Goal: Register for event/course

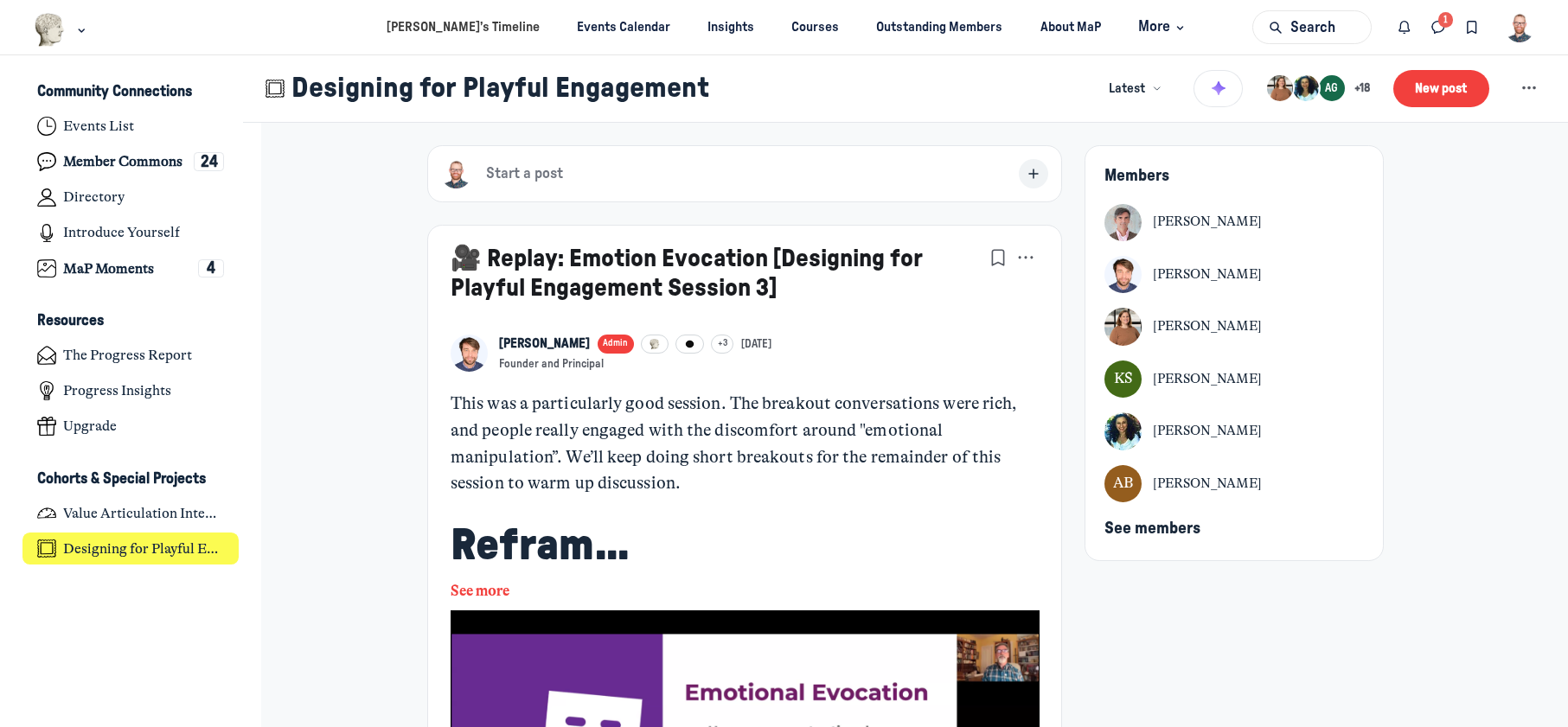
scroll to position [5212, 3400]
click at [175, 543] on h4 "Designing for Playful Engagement" at bounding box center [143, 550] width 161 height 18
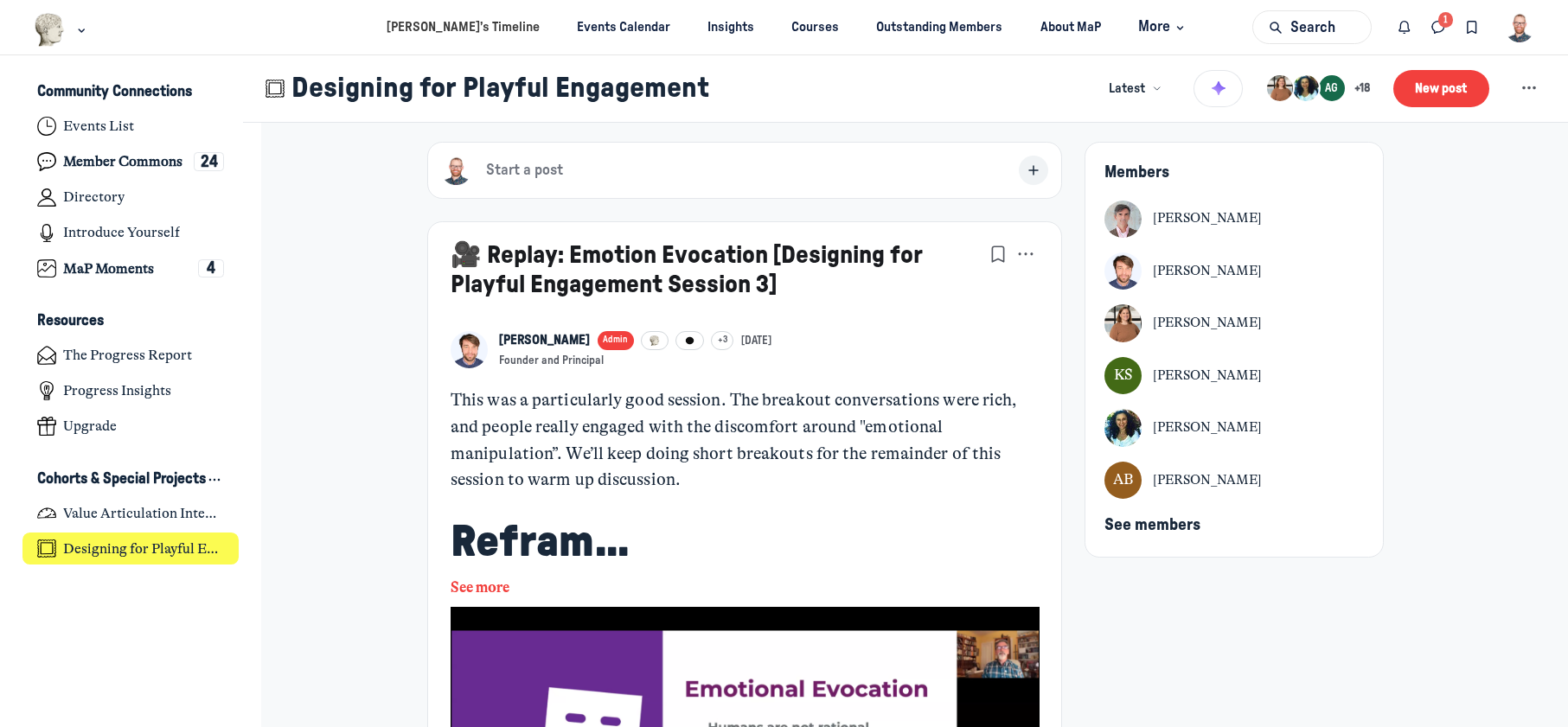
scroll to position [0, 0]
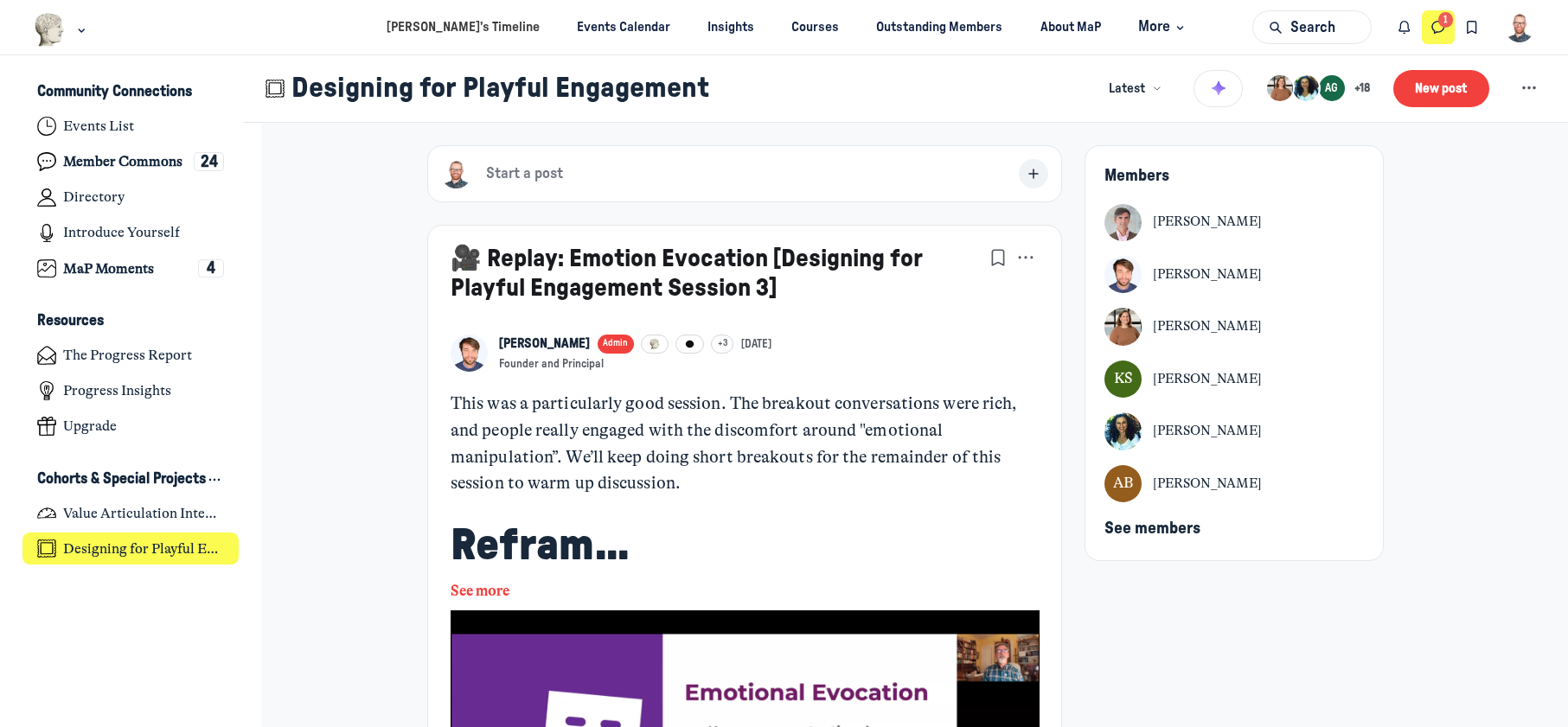
click at [1442, 26] on icon "Direct messages" at bounding box center [1439, 27] width 18 height 19
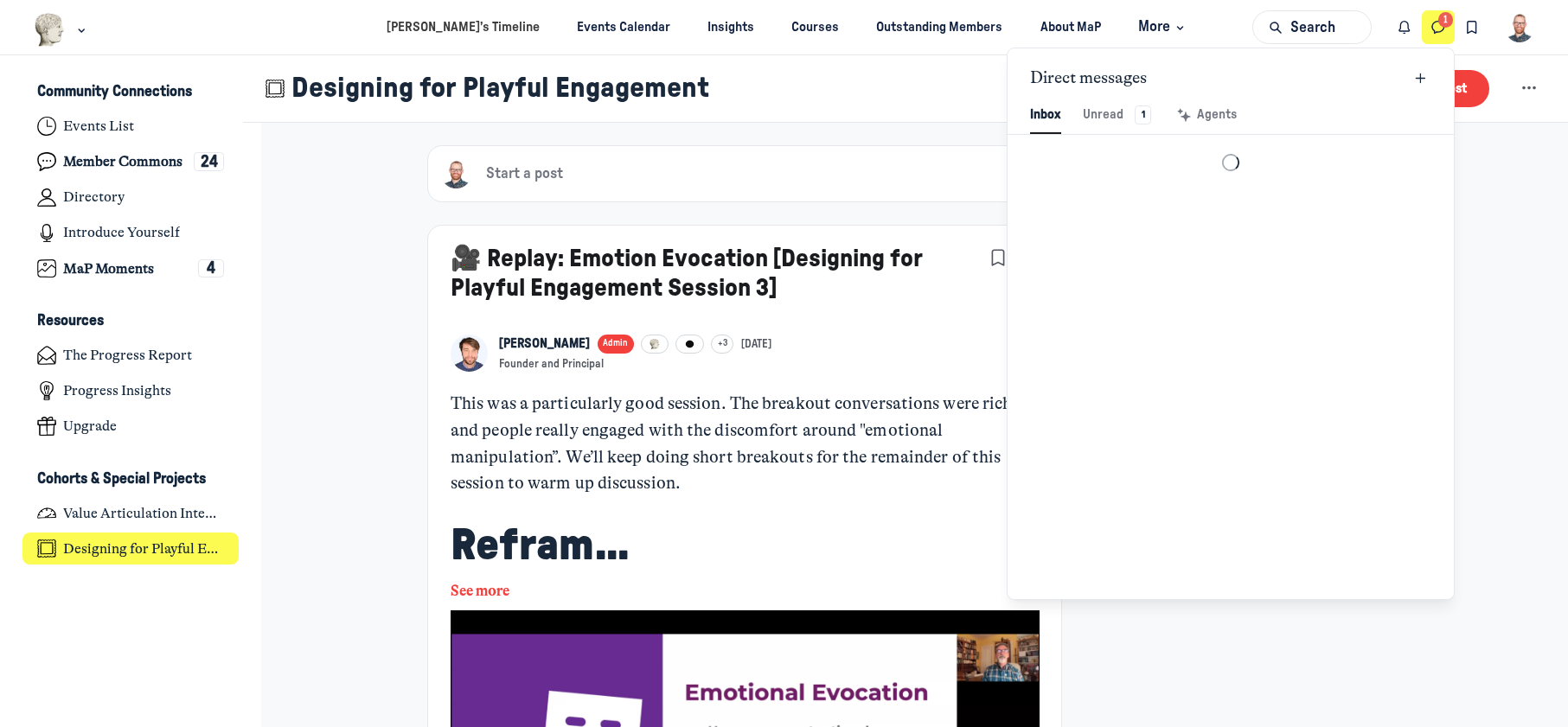
scroll to position [2354, 4031]
click at [1431, 30] on icon "Direct messages" at bounding box center [1439, 27] width 18 height 19
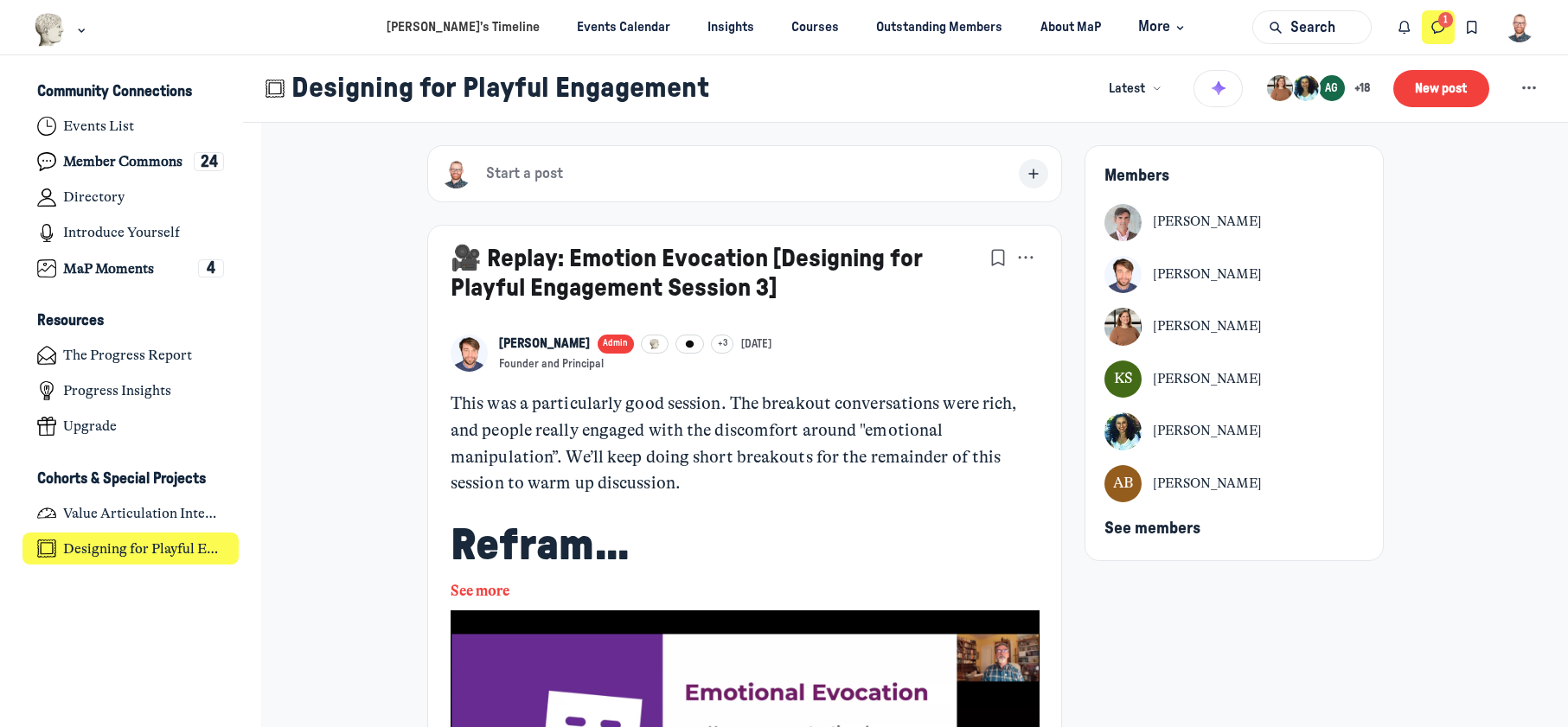
click at [1431, 30] on icon "Direct messages" at bounding box center [1439, 27] width 18 height 19
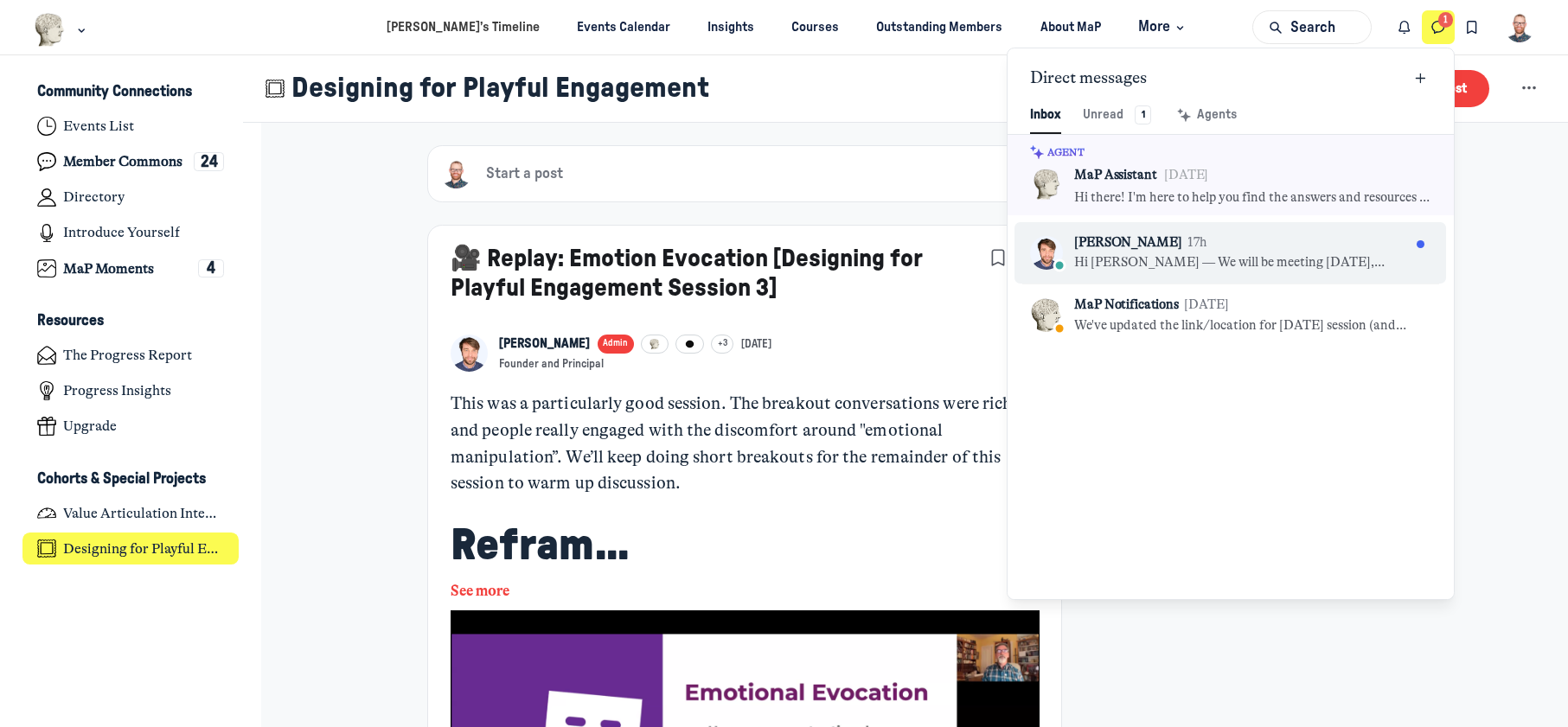
click at [1187, 255] on p "Hi [PERSON_NAME] — We will be meeting [DATE], [DATE], for our final "Playful En…" at bounding box center [1242, 262] width 335 height 19
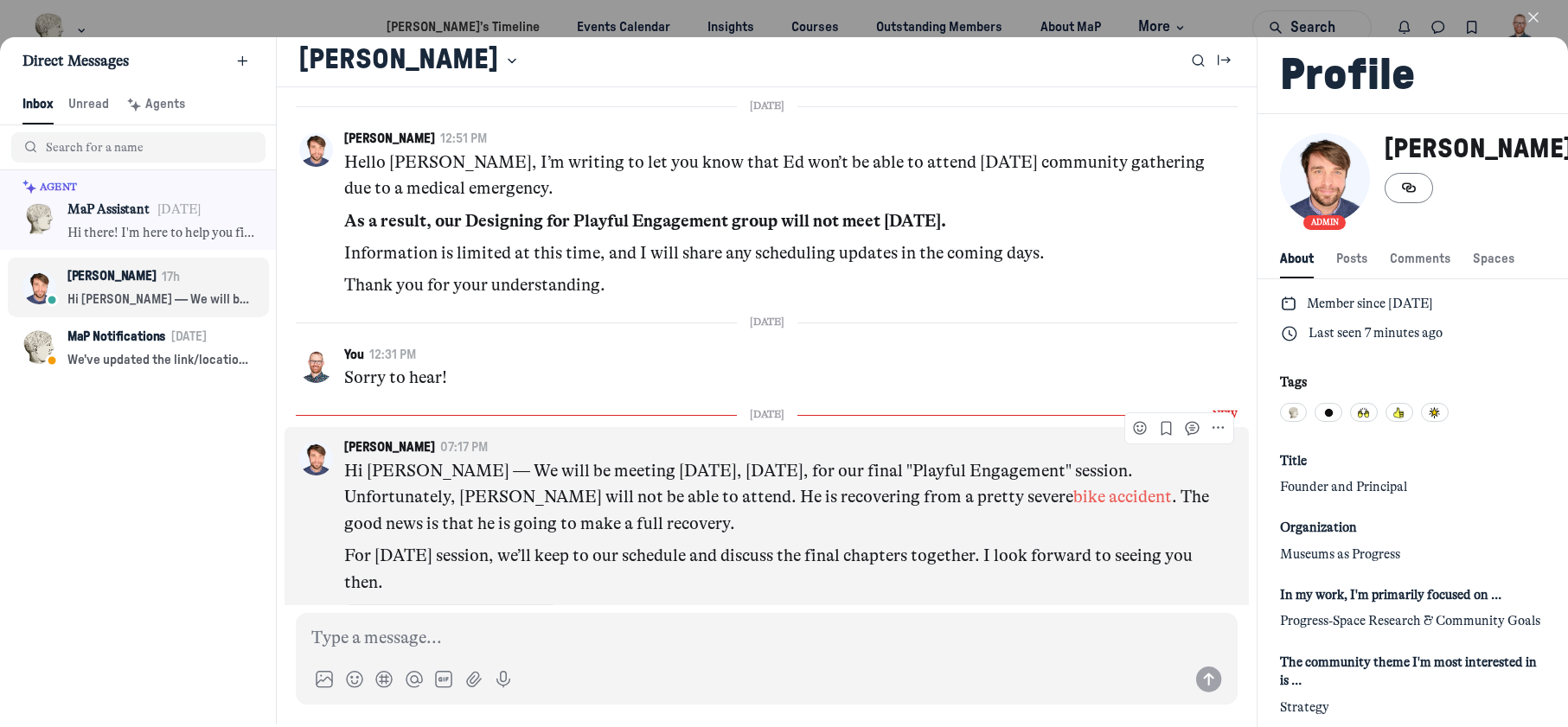
scroll to position [2354, 3264]
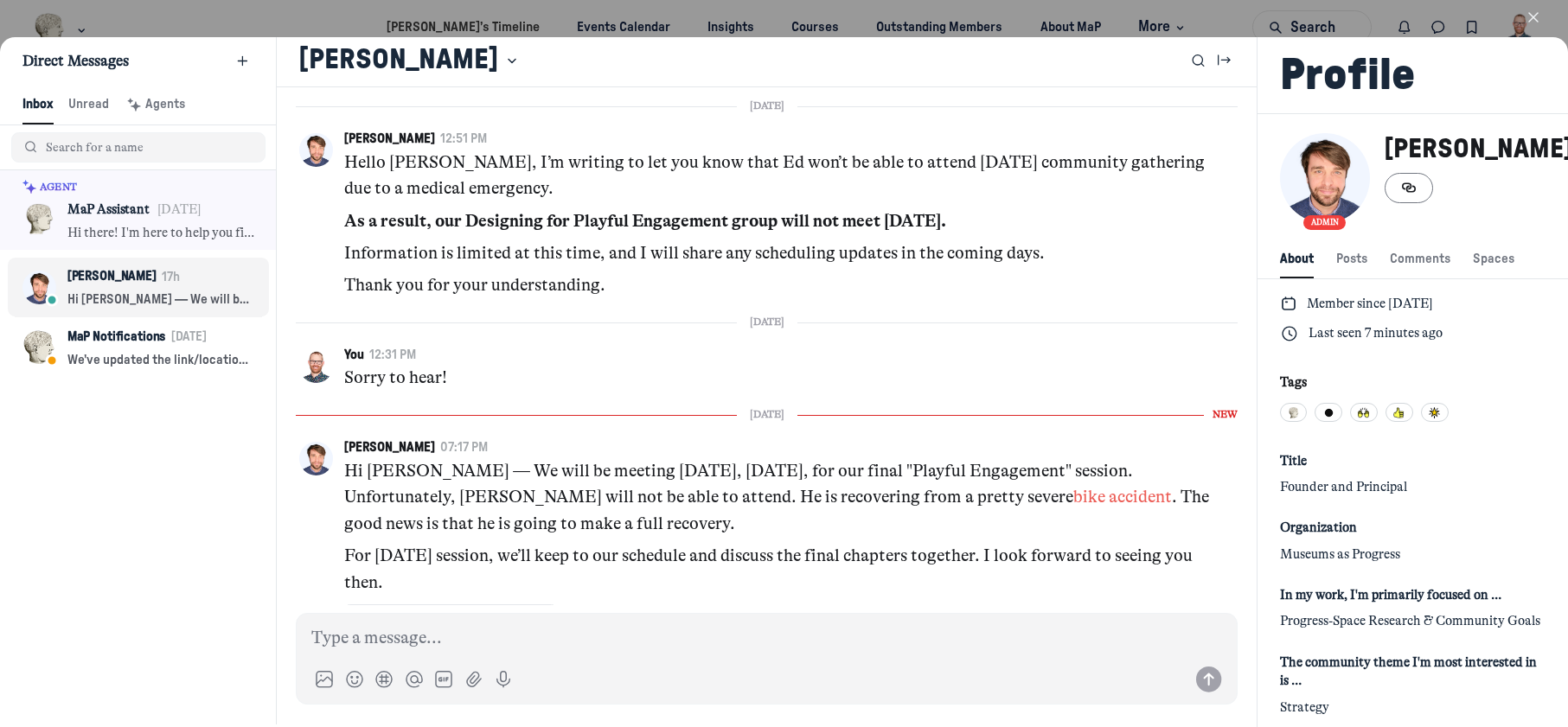
click at [1536, 18] on icon "button" at bounding box center [1533, 18] width 18 height 18
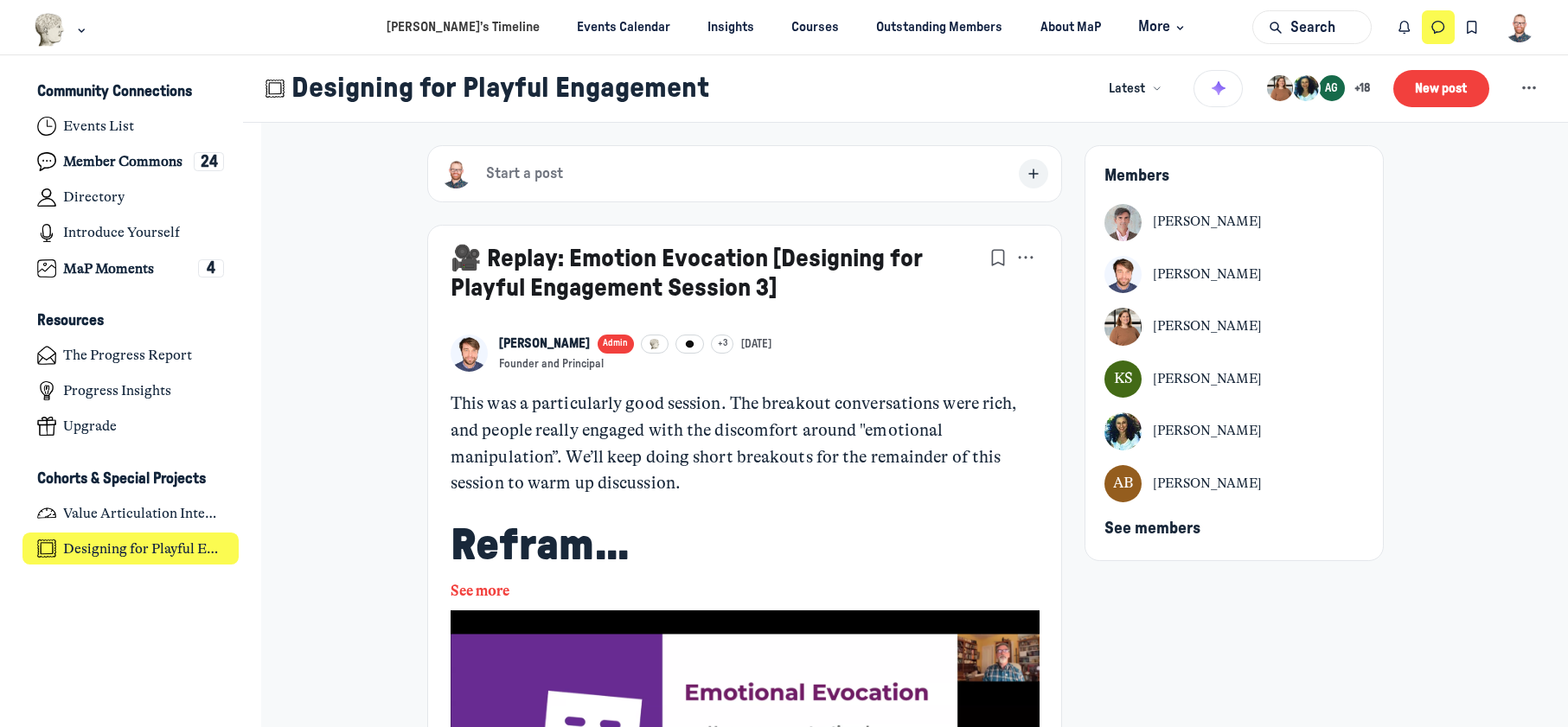
scroll to position [5212, 3400]
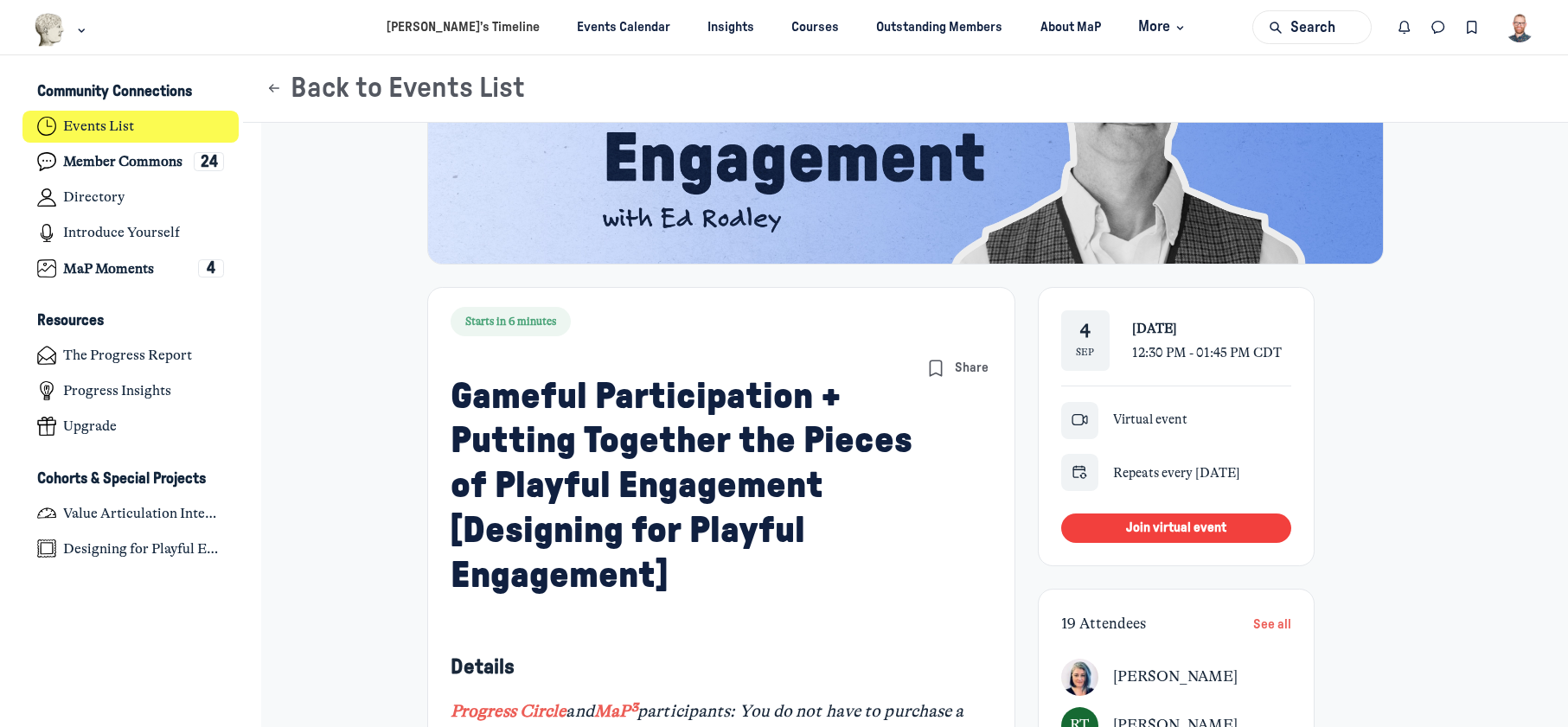
scroll to position [260, 0]
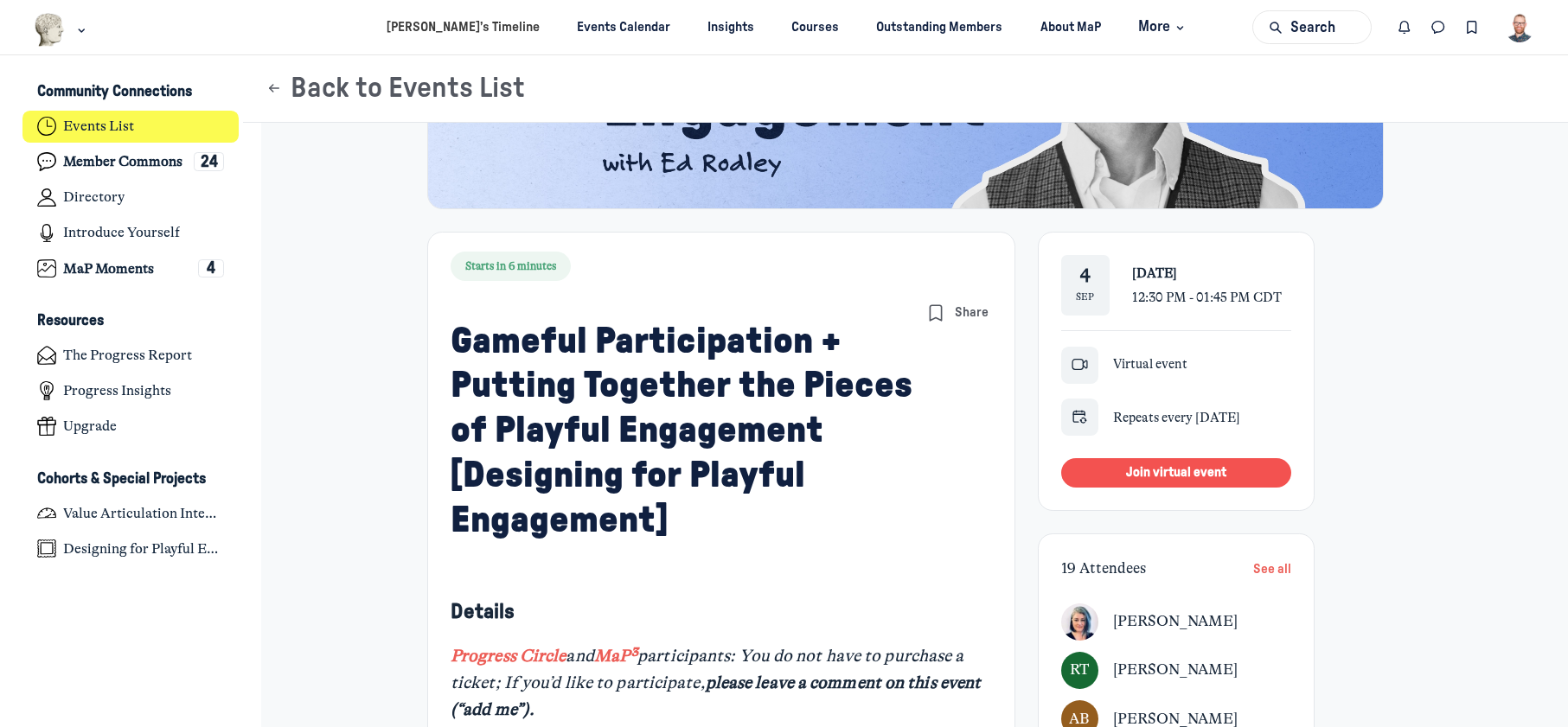
click at [1074, 468] on button "Join virtual event" at bounding box center [1176, 473] width 230 height 29
drag, startPoint x: 1190, startPoint y: 470, endPoint x: 1019, endPoint y: 477, distance: 171.1
click at [973, 482] on div "Gameful Participation + Putting Together the Pieces of Playful Engagement [Desi…" at bounding box center [721, 430] width 542 height 262
click at [1220, 471] on button "Join virtual event" at bounding box center [1176, 473] width 230 height 29
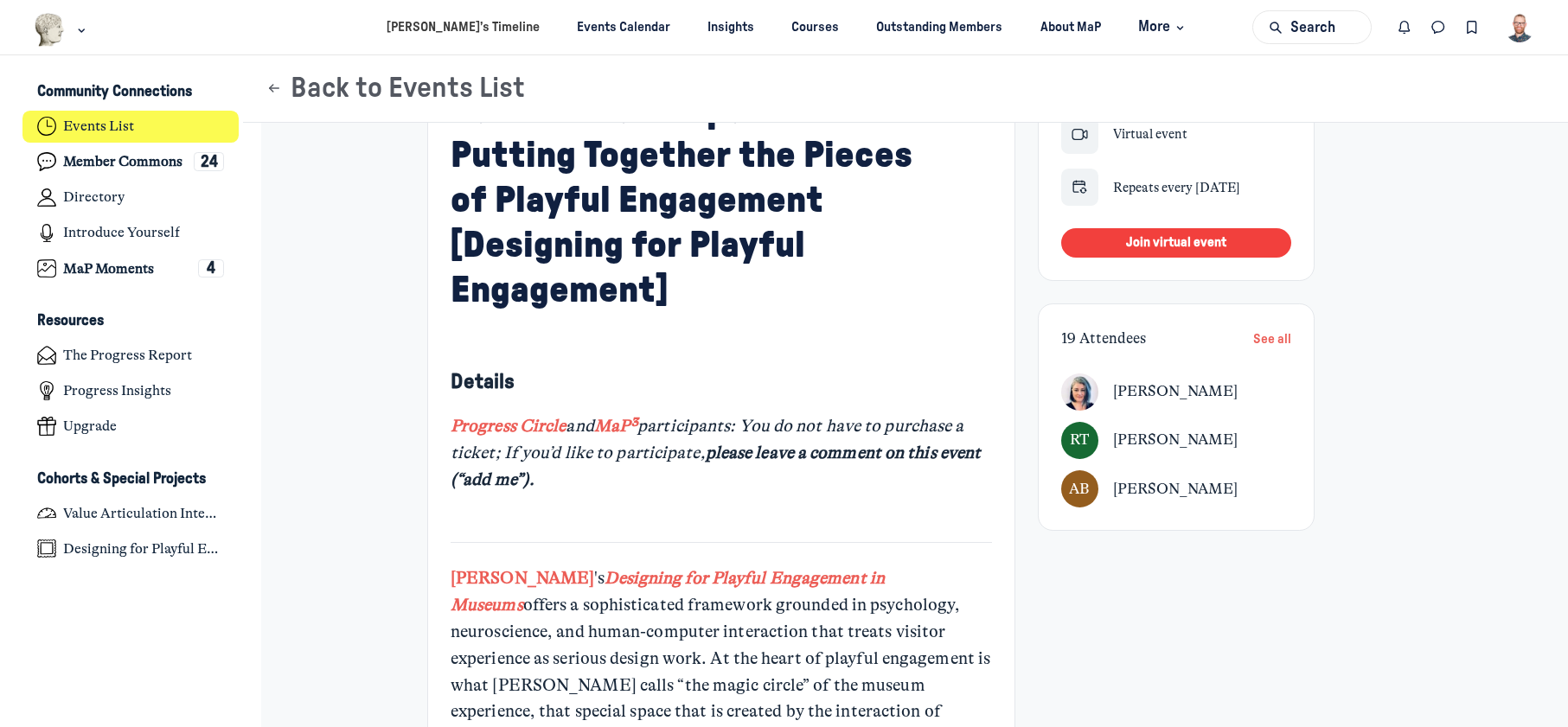
scroll to position [0, 0]
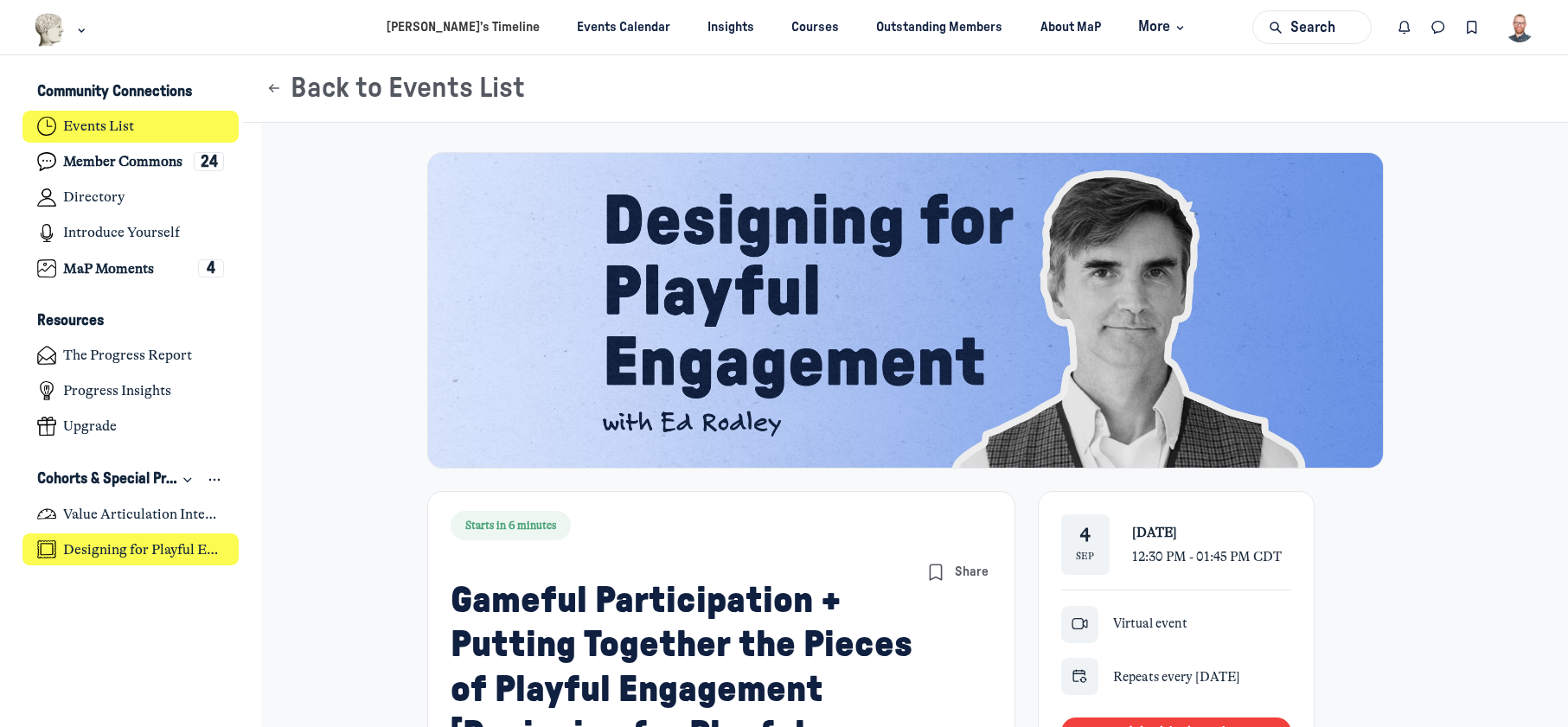
click at [129, 550] on h4 "Designing for Playful Engagement" at bounding box center [143, 551] width 161 height 18
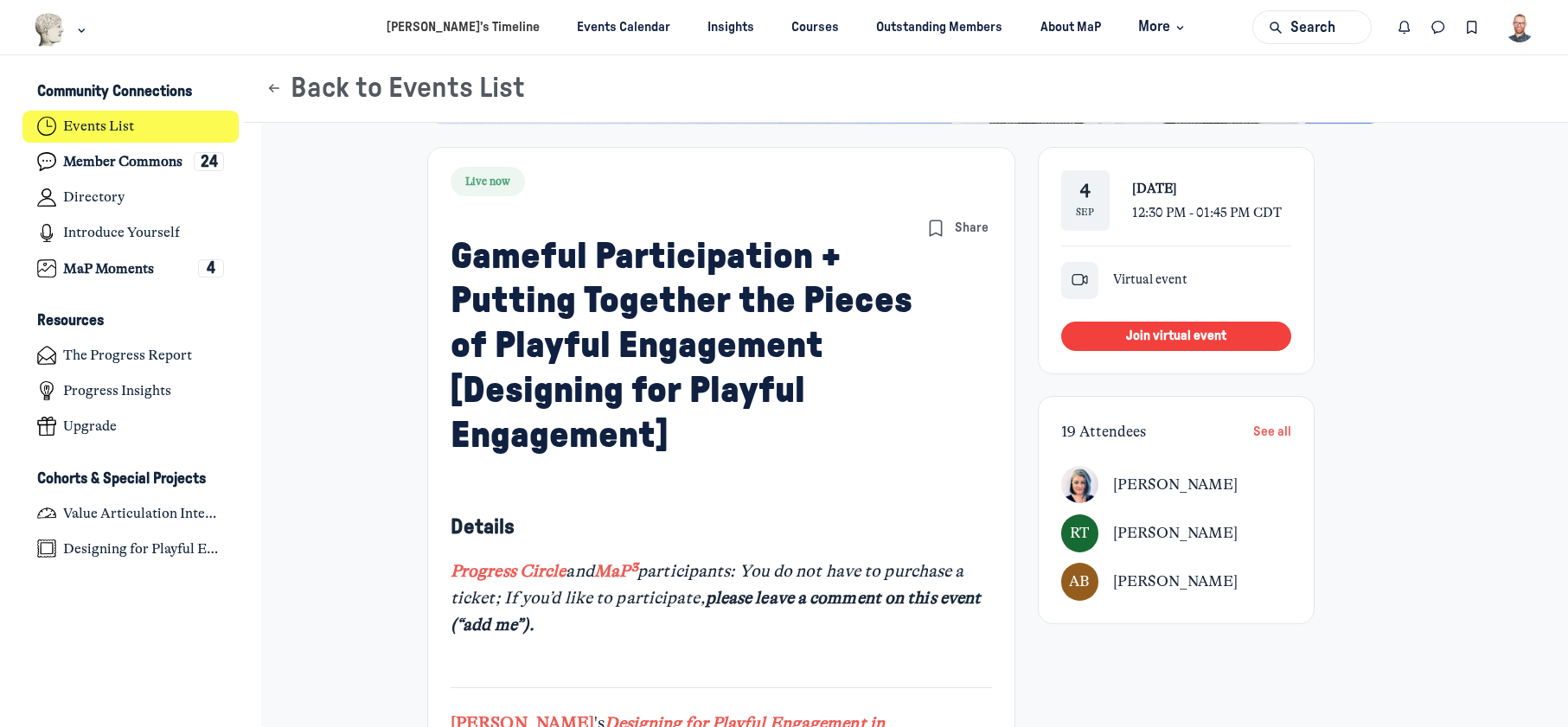
scroll to position [346, 0]
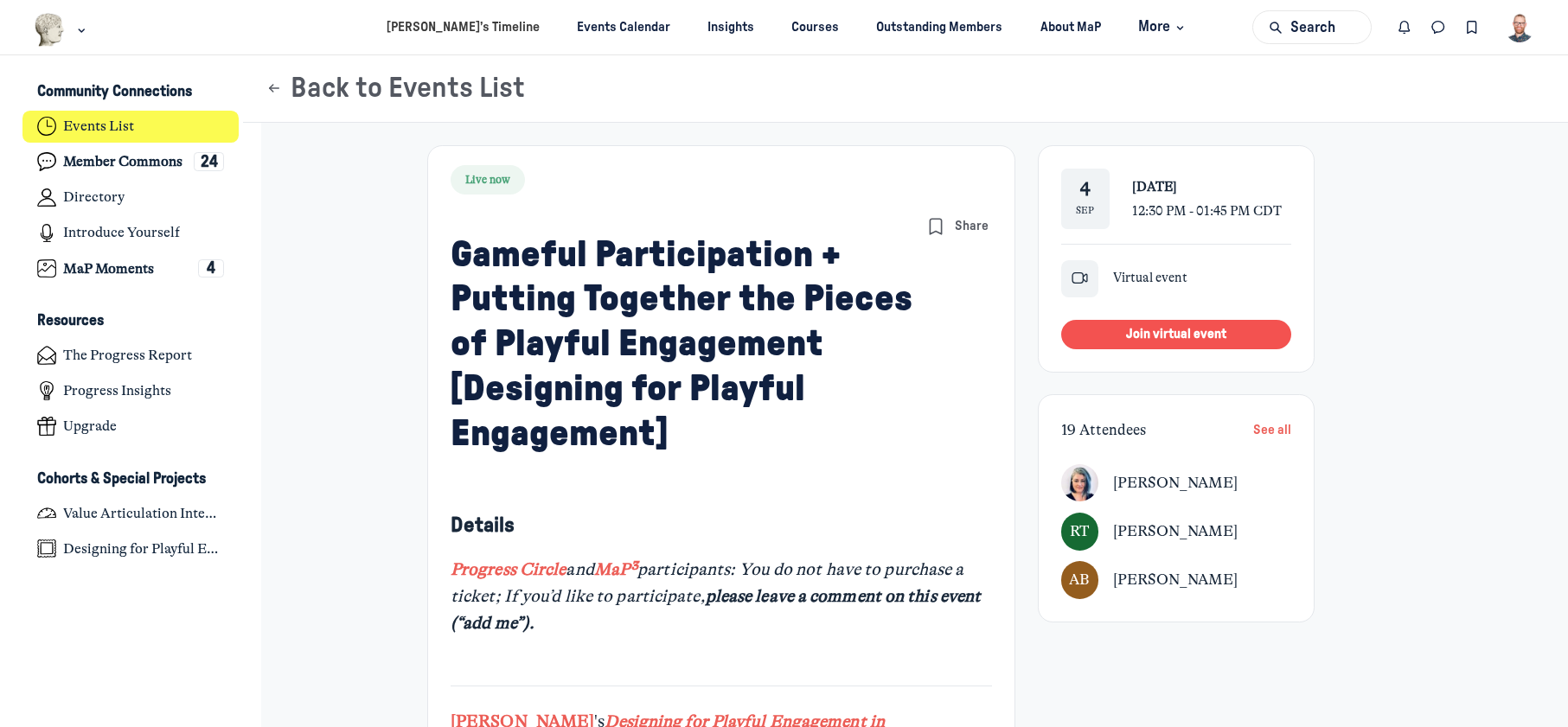
click at [1185, 334] on span "Join virtual event" at bounding box center [1176, 334] width 100 height 13
